Goal: Check status: Check status

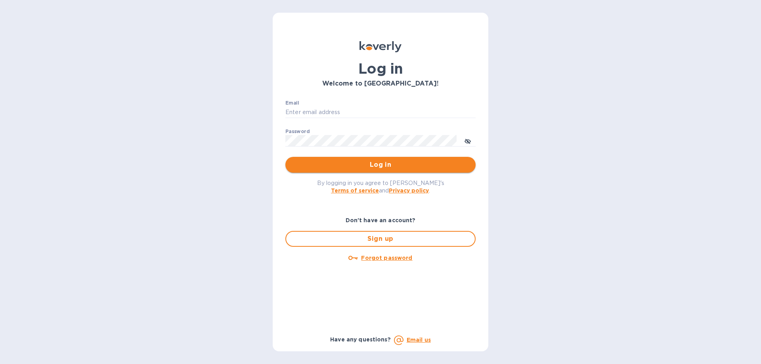
type input "aluzersandel@gmail.com"
click at [344, 159] on button "Log in" at bounding box center [381, 165] width 190 height 16
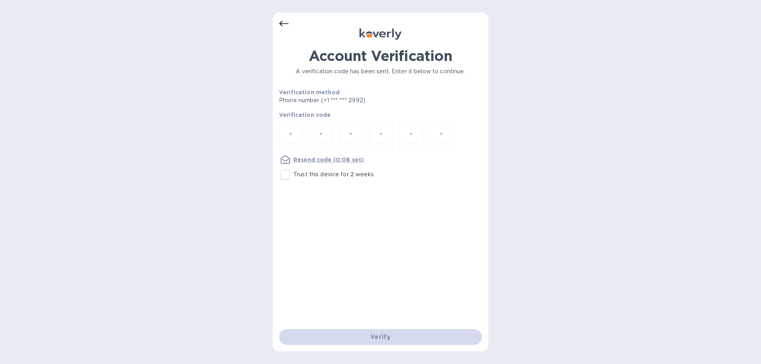
click at [289, 175] on input "Trust this device for 2 weeks" at bounding box center [285, 175] width 17 height 17
checkbox input "true"
click at [295, 132] on input "number" at bounding box center [291, 136] width 10 height 15
type input "9"
type input "8"
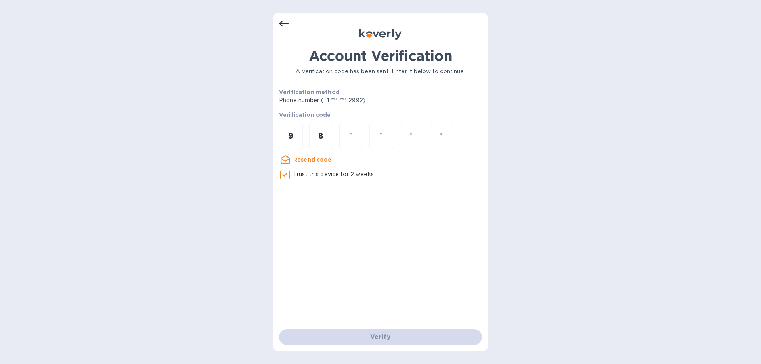
type input "2"
type input "9"
type input "2"
type input "3"
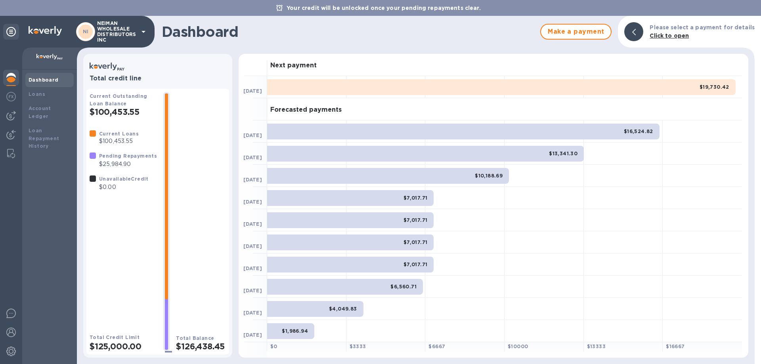
click at [125, 136] on b "Current Loans" at bounding box center [119, 134] width 40 height 6
click at [115, 153] on b "Pending Repayments" at bounding box center [128, 156] width 58 height 6
click at [31, 84] on div "Dashboard" at bounding box center [50, 80] width 42 height 8
click at [32, 94] on b "Loans" at bounding box center [37, 94] width 17 height 6
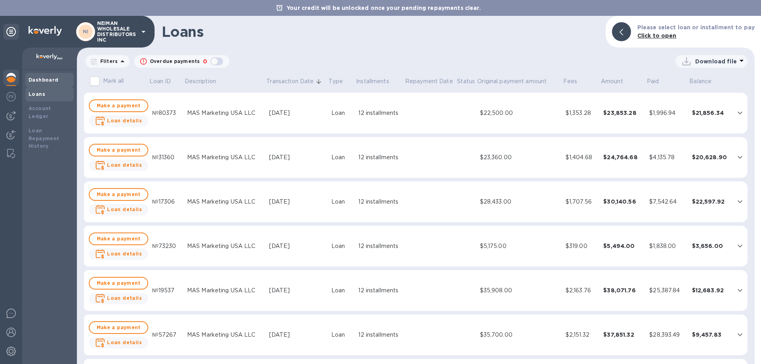
click at [39, 80] on b "Dashboard" at bounding box center [44, 80] width 30 height 6
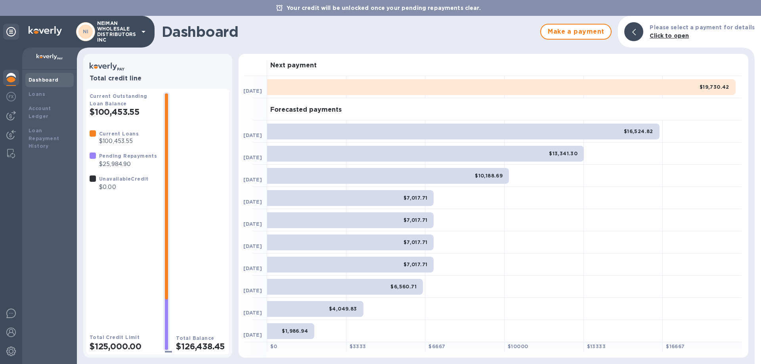
click at [343, 128] on div "$16,524.82" at bounding box center [463, 132] width 393 height 16
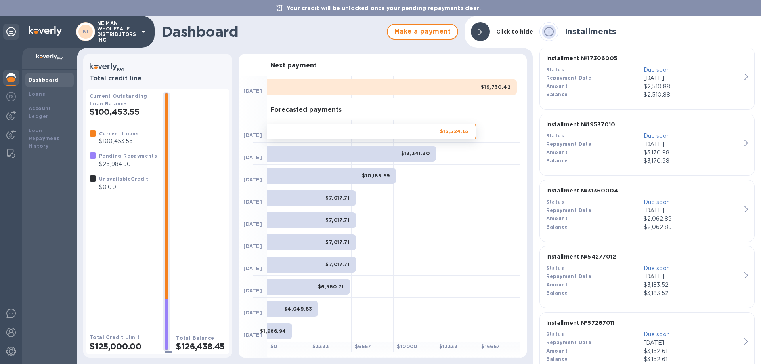
click at [346, 90] on div "$19,730.42" at bounding box center [392, 87] width 250 height 16
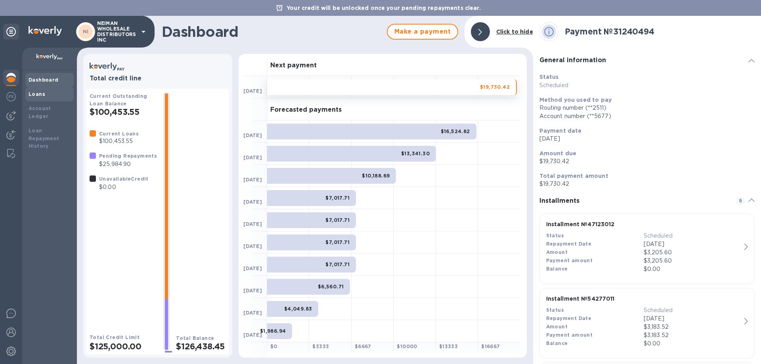
click at [44, 92] on div "Loans" at bounding box center [50, 94] width 42 height 8
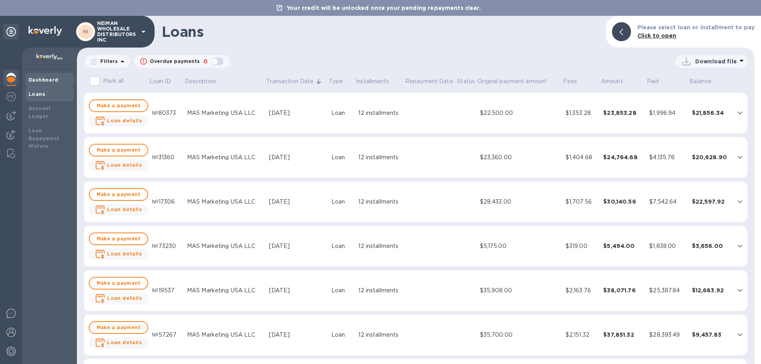
click at [48, 85] on div "Dashboard" at bounding box center [49, 80] width 48 height 14
